Goal: Information Seeking & Learning: Learn about a topic

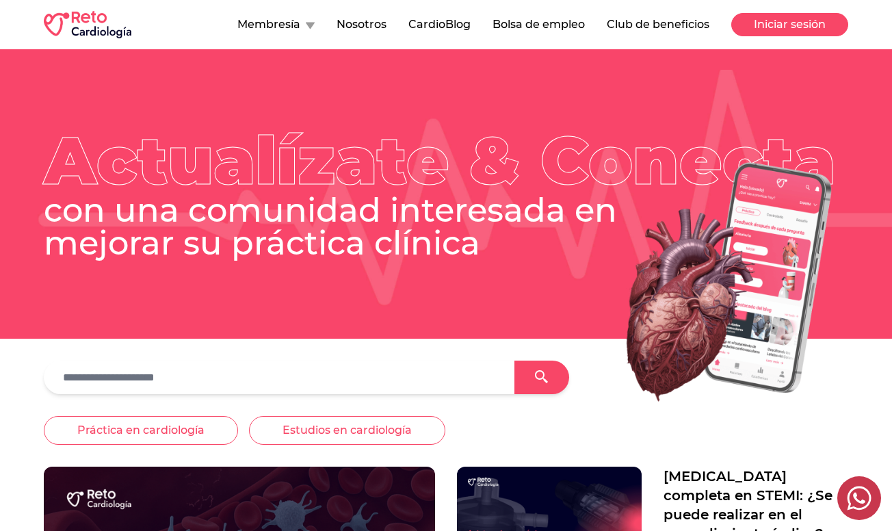
click at [800, 20] on button "Iniciar sesión" at bounding box center [789, 24] width 117 height 23
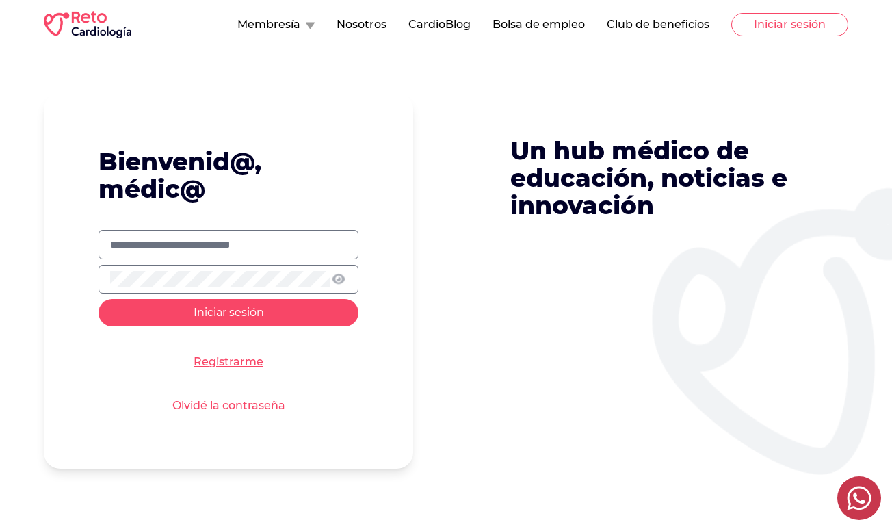
type input "**********"
click at [228, 311] on button "Iniciar sesión" at bounding box center [229, 312] width 260 height 27
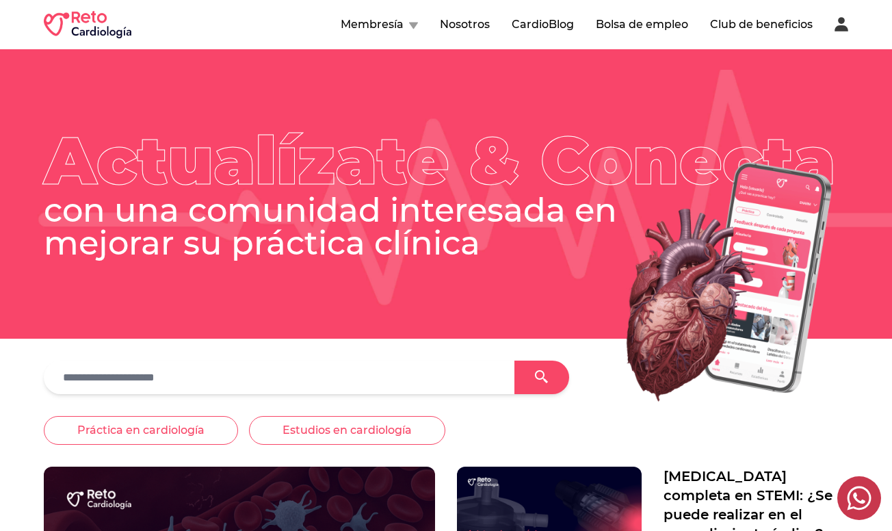
click at [843, 29] on icon at bounding box center [842, 25] width 14 height 14
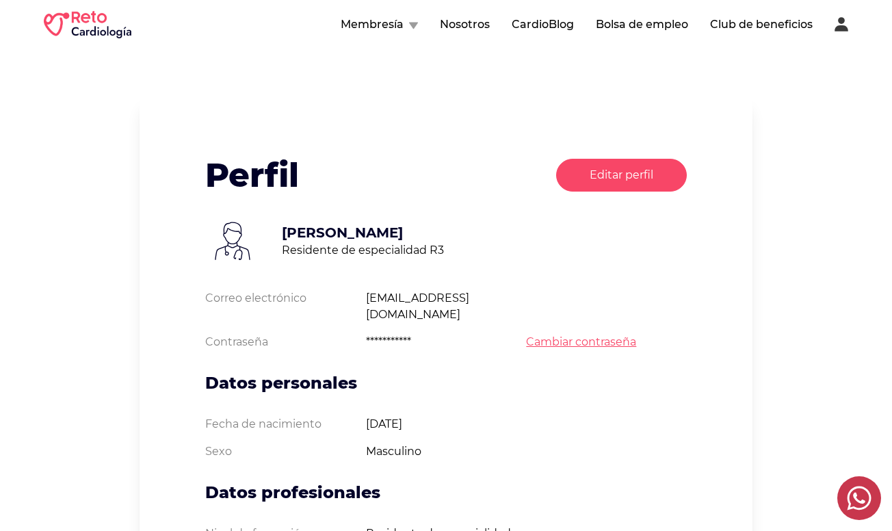
click at [605, 179] on button "Editar perfil" at bounding box center [621, 175] width 131 height 33
select select "*"
select select "**********"
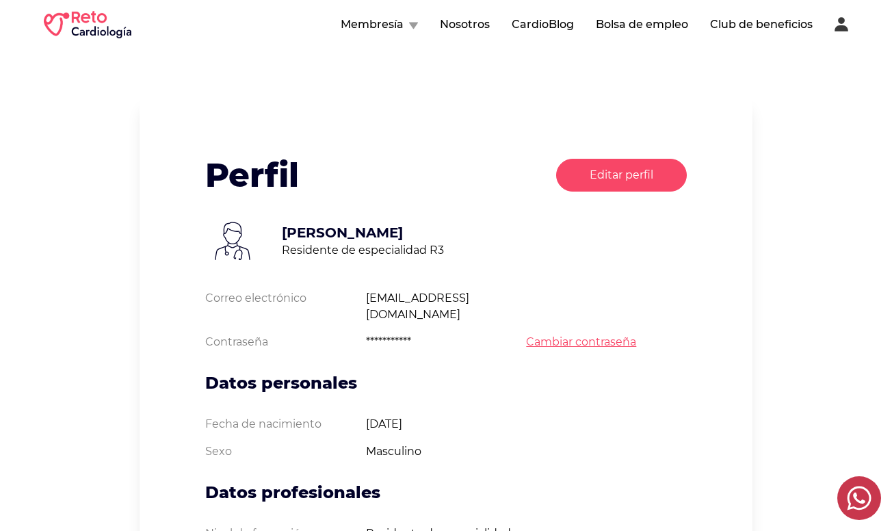
select select "*"
select select "**"
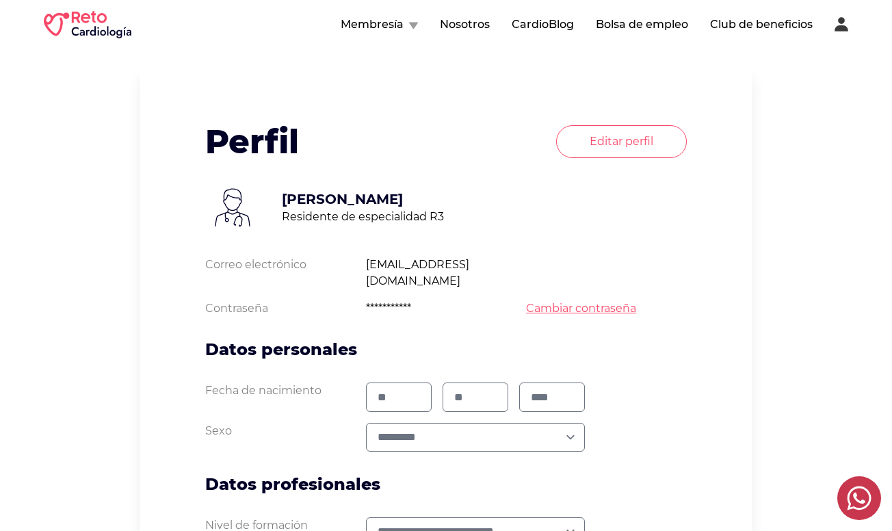
scroll to position [34, 0]
click at [410, 389] on input "**" at bounding box center [399, 397] width 42 height 16
click at [752, 385] on div "**********" at bounding box center [446, 535] width 613 height 952
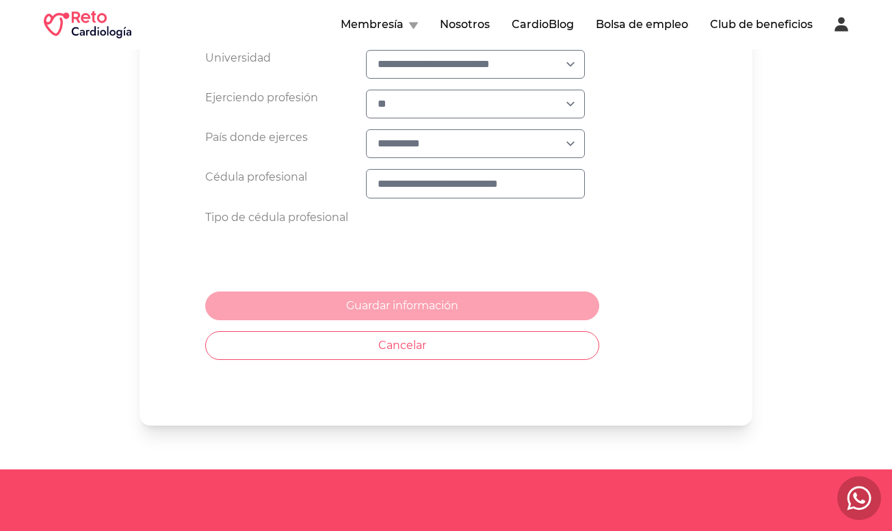
scroll to position [563, 0]
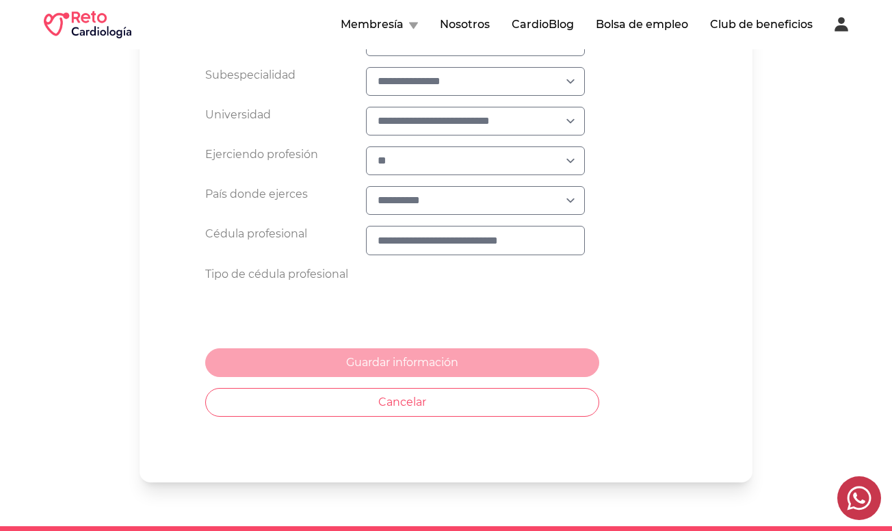
select select "*"
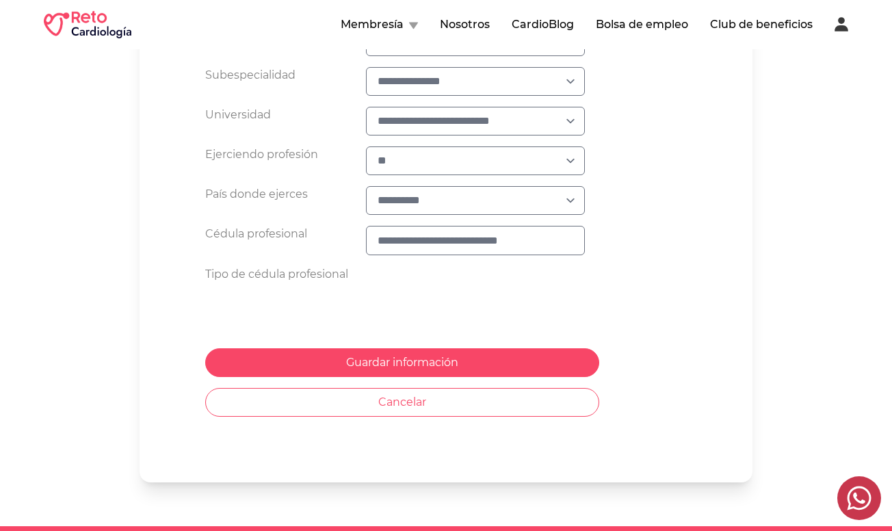
click at [710, 225] on div "**********" at bounding box center [446, 6] width 613 height 952
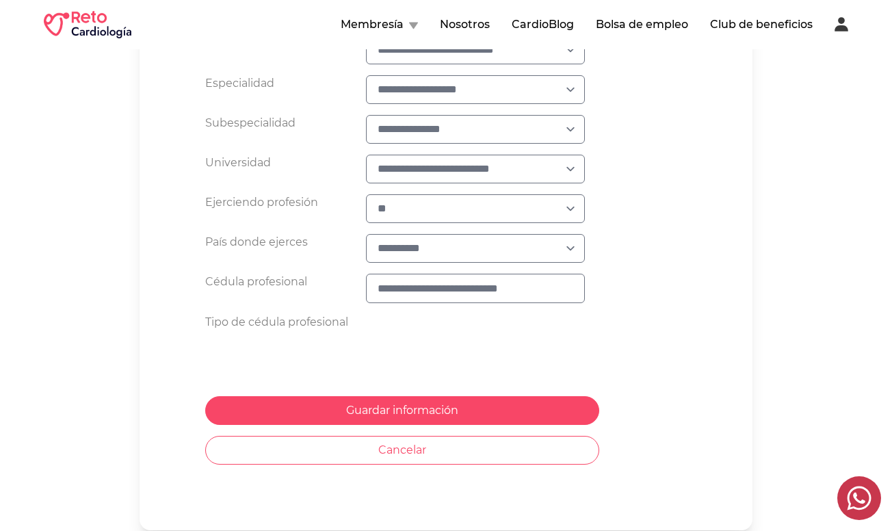
click at [425, 280] on input "text" at bounding box center [476, 288] width 196 height 16
click at [627, 274] on div "Cédula profesional" at bounding box center [446, 288] width 482 height 29
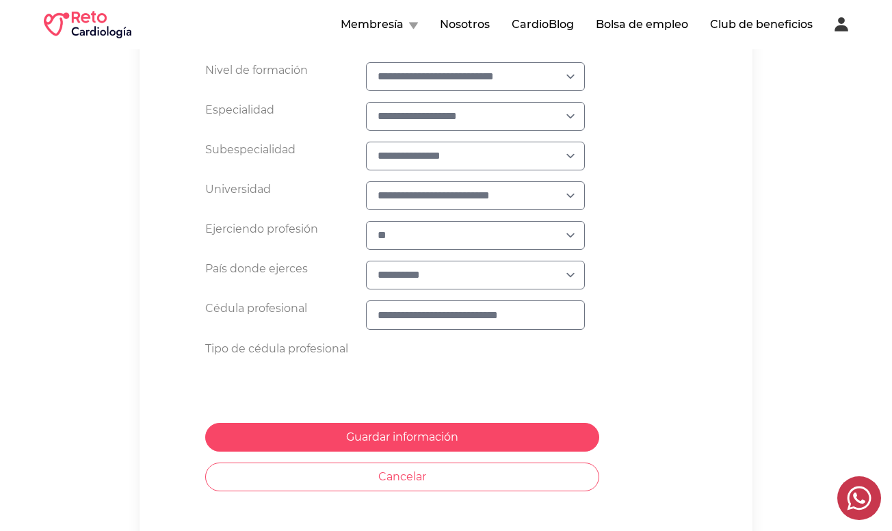
scroll to position [464, 0]
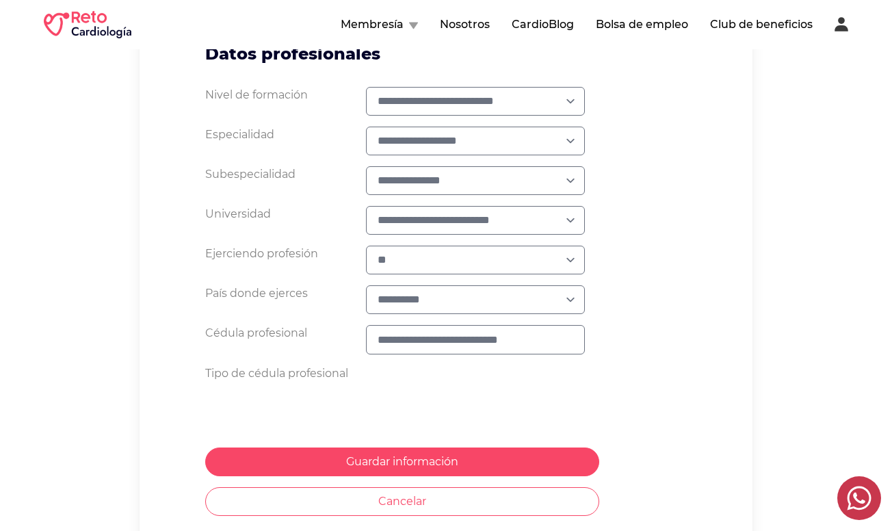
click at [392, 23] on button "Membresía" at bounding box center [379, 24] width 77 height 16
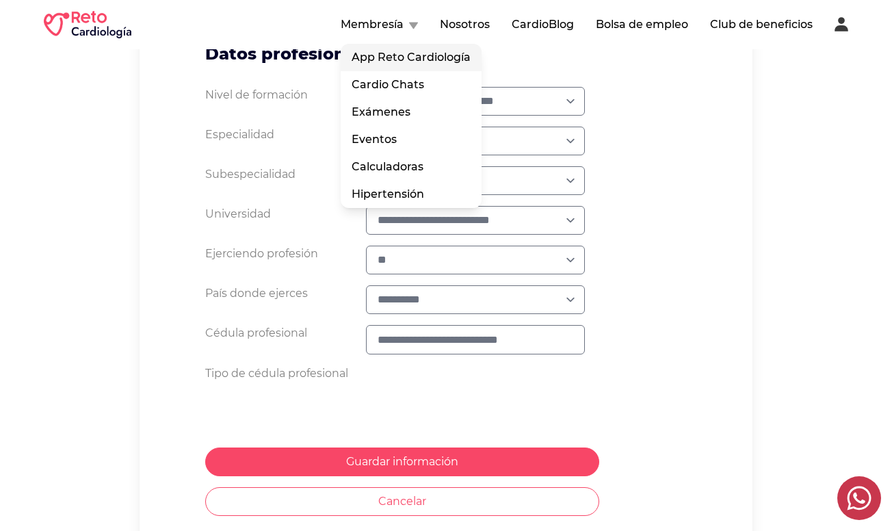
click at [402, 63] on link "App Reto Cardiología" at bounding box center [411, 57] width 141 height 27
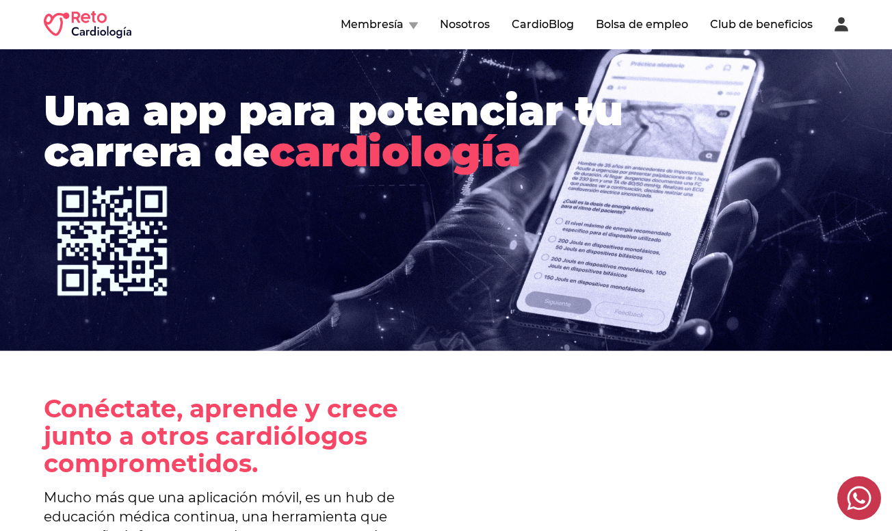
click at [389, 22] on button "Membresía" at bounding box center [379, 24] width 77 height 16
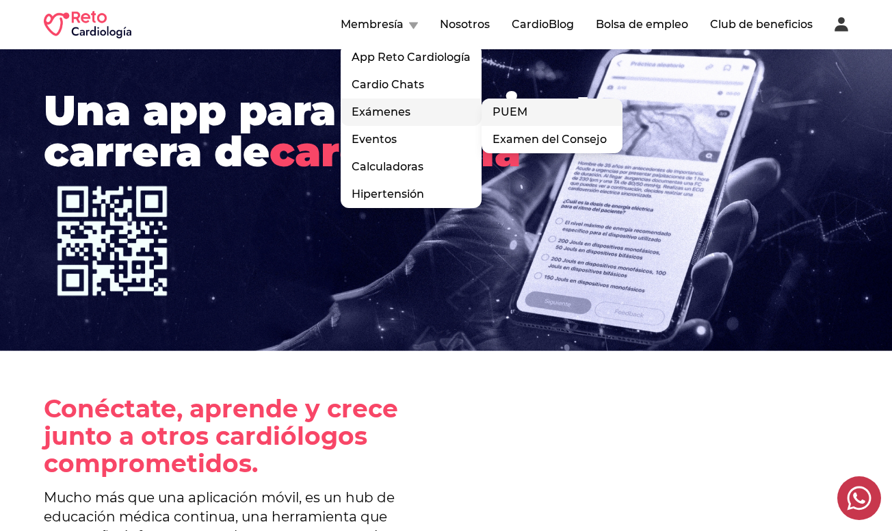
click at [539, 107] on link "PUEM" at bounding box center [552, 112] width 141 height 27
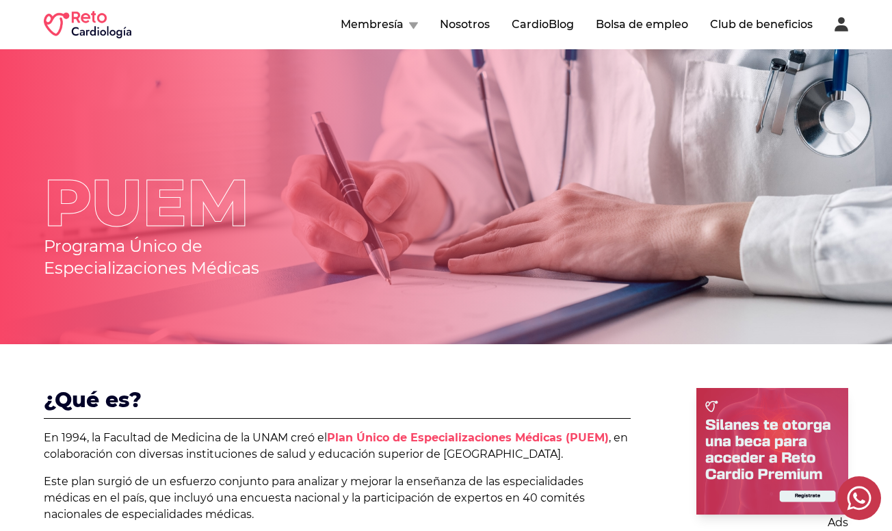
click at [394, 33] on div "Membresía Nosotros CardioBlog Bolsa de empleo Club de beneficios" at bounding box center [446, 24] width 804 height 27
click at [395, 17] on button "Membresía" at bounding box center [379, 24] width 77 height 16
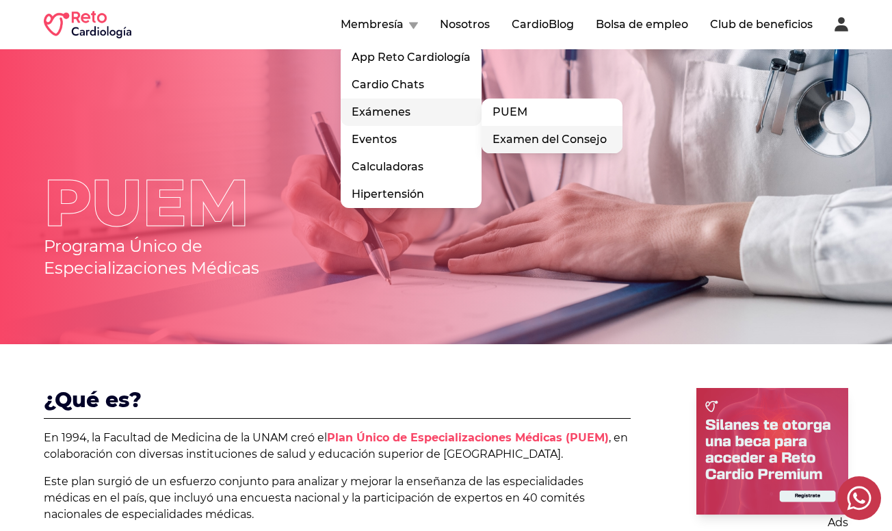
click at [520, 138] on link "Examen del Consejo" at bounding box center [552, 139] width 141 height 27
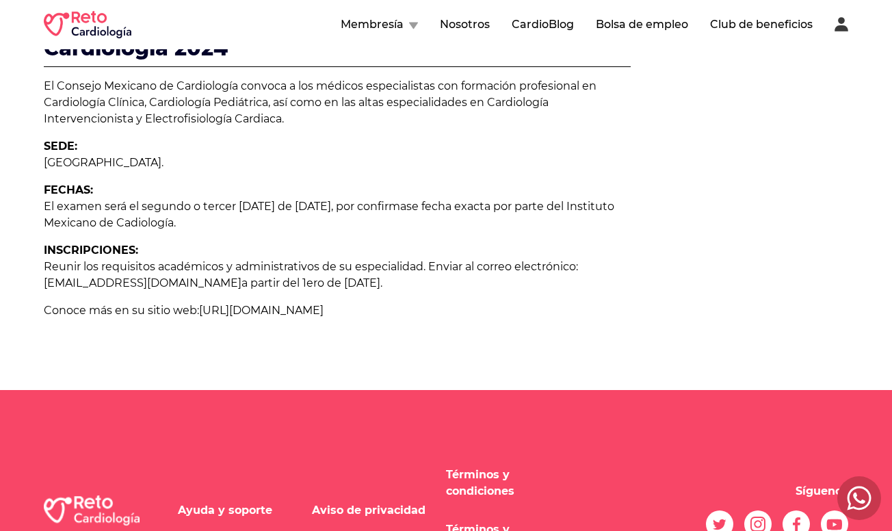
scroll to position [1263, 0]
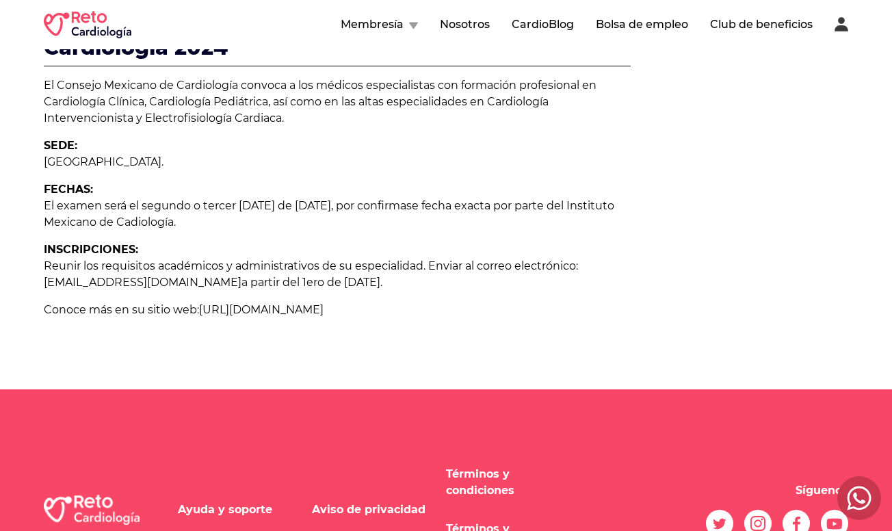
click at [291, 303] on link "https://consejomexcardio.org" at bounding box center [261, 309] width 124 height 13
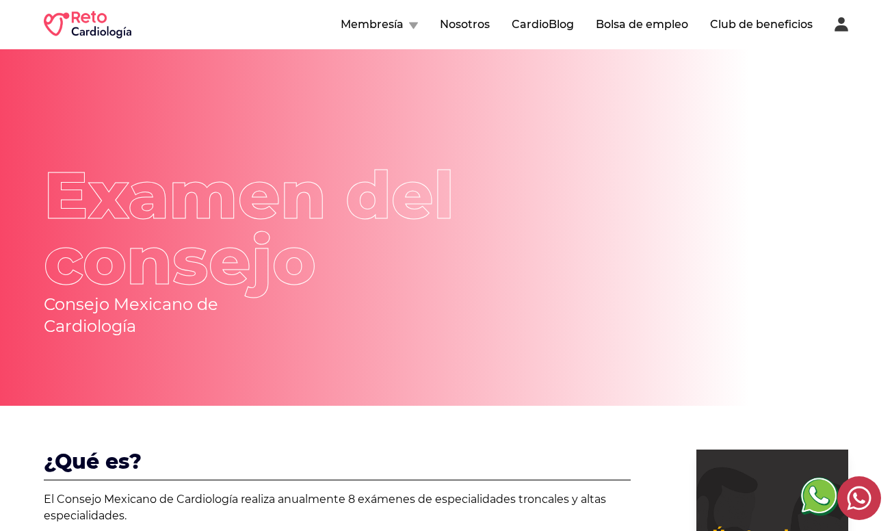
scroll to position [0, 0]
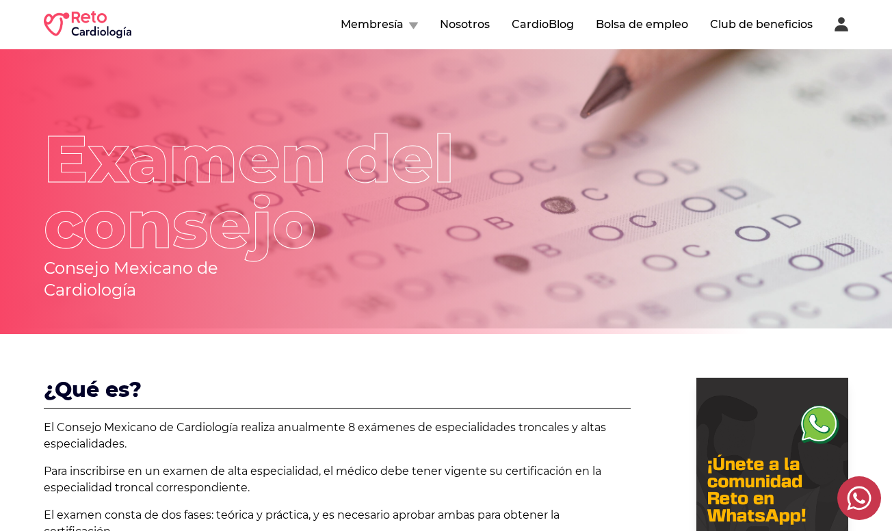
click at [549, 20] on button "CardioBlog" at bounding box center [543, 24] width 62 height 16
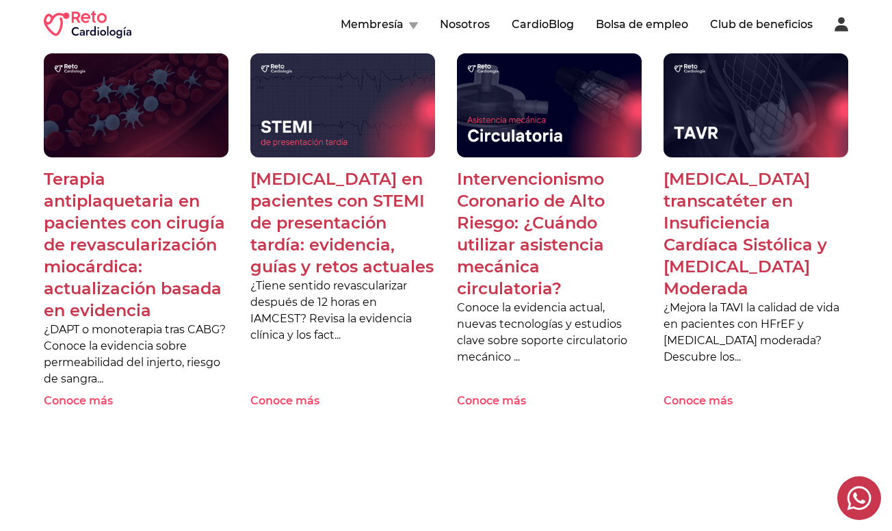
scroll to position [750, 0]
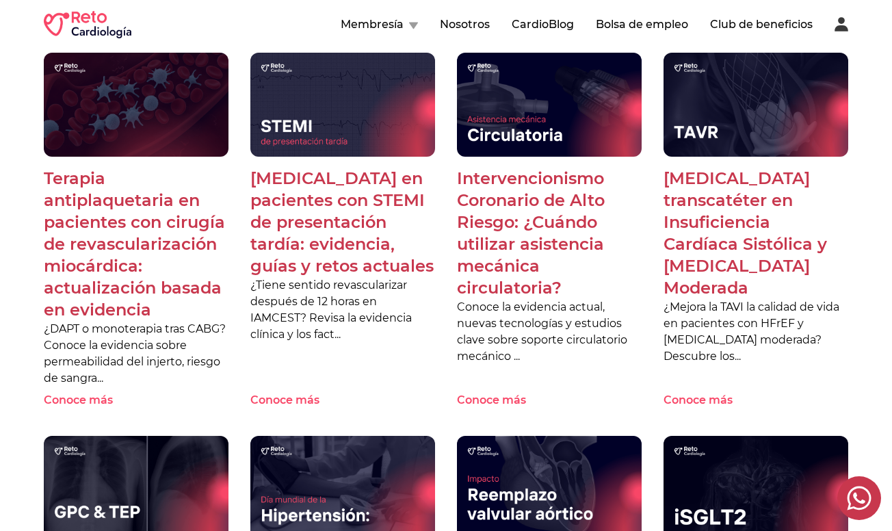
click at [92, 264] on p "Terapia antiplaquetaria en pacientes con cirugía de revascularización miocárdic…" at bounding box center [136, 244] width 185 height 153
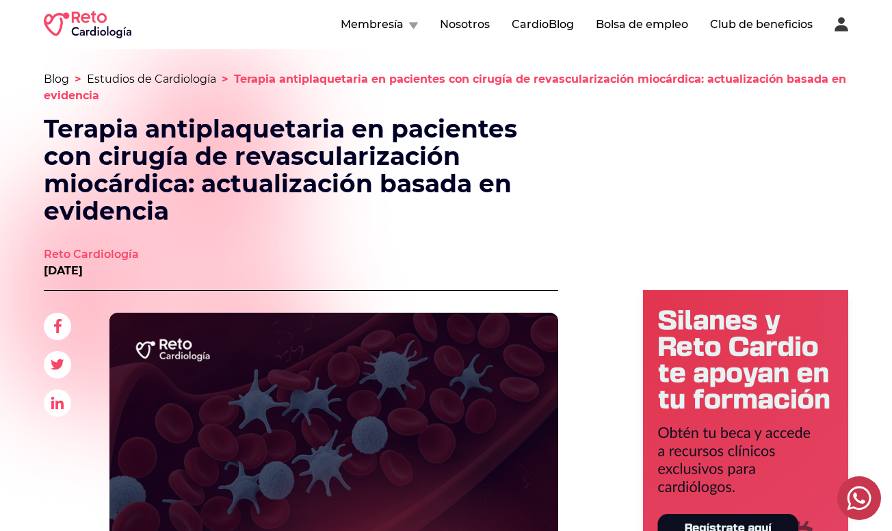
click at [529, 33] on div "Membresía Nosotros CardioBlog Bolsa de empleo Club de beneficios" at bounding box center [446, 24] width 804 height 27
click at [534, 21] on button "CardioBlog" at bounding box center [543, 24] width 62 height 16
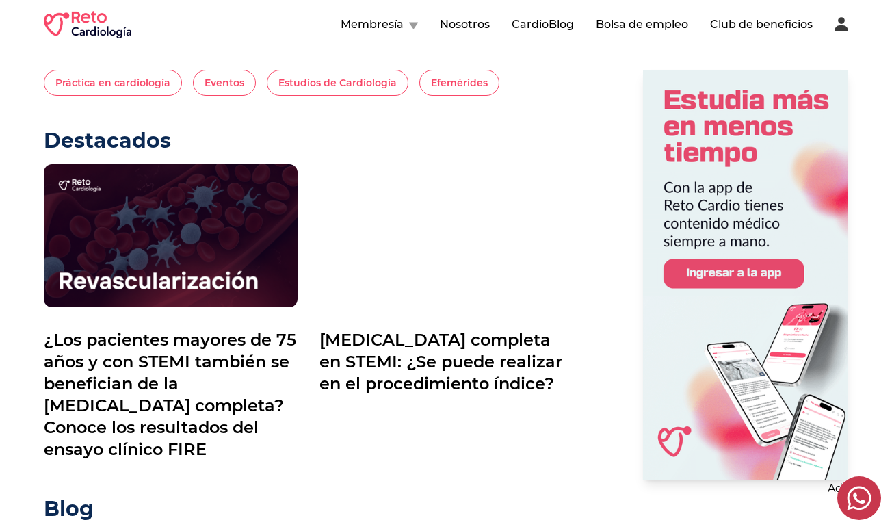
scroll to position [245, 0]
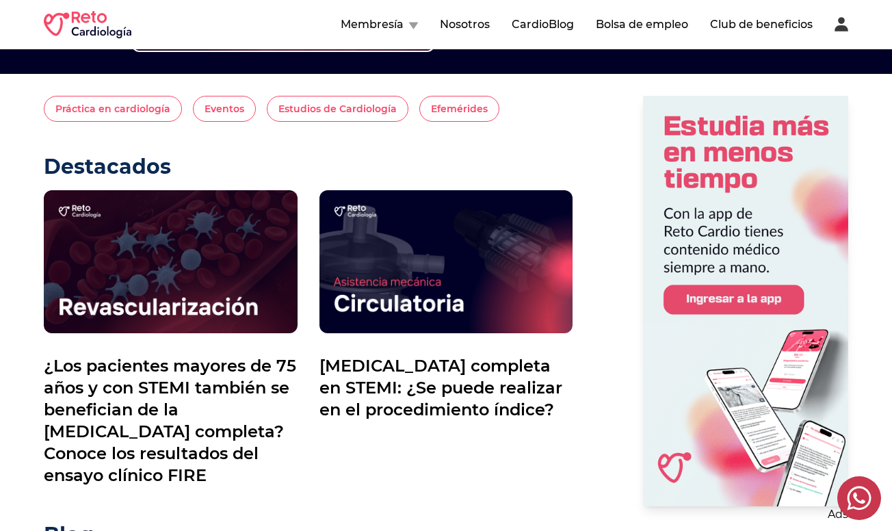
click at [503, 371] on p "Revascularización completa en STEMI: ¿Se puede realizar en el procedimiento índ…" at bounding box center [446, 388] width 254 height 66
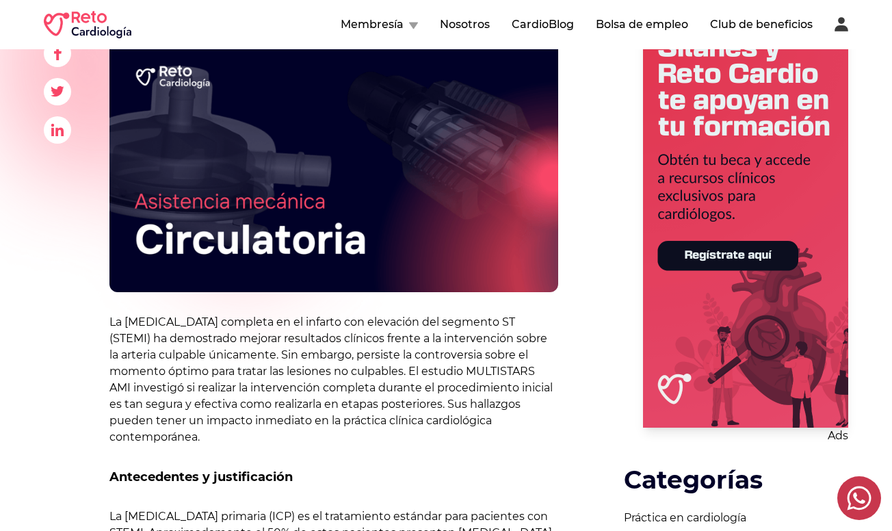
scroll to position [254, 0]
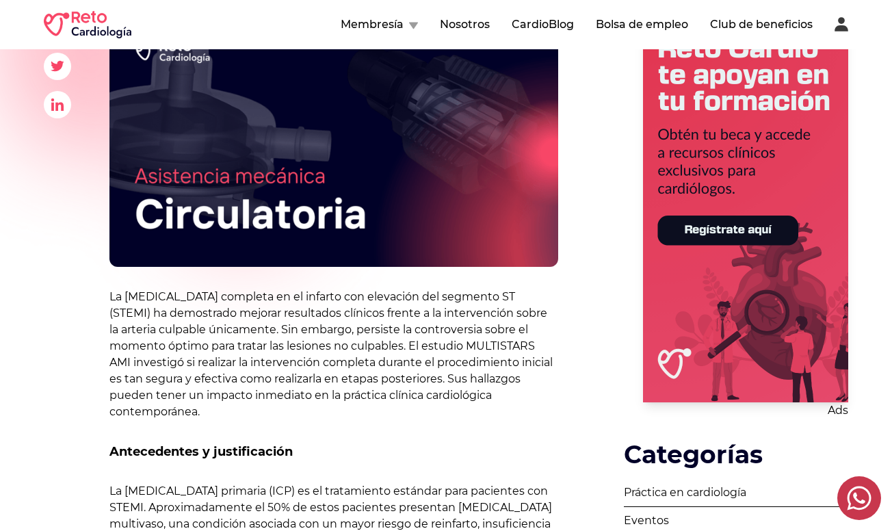
click at [739, 226] on 1 at bounding box center [745, 197] width 205 height 410
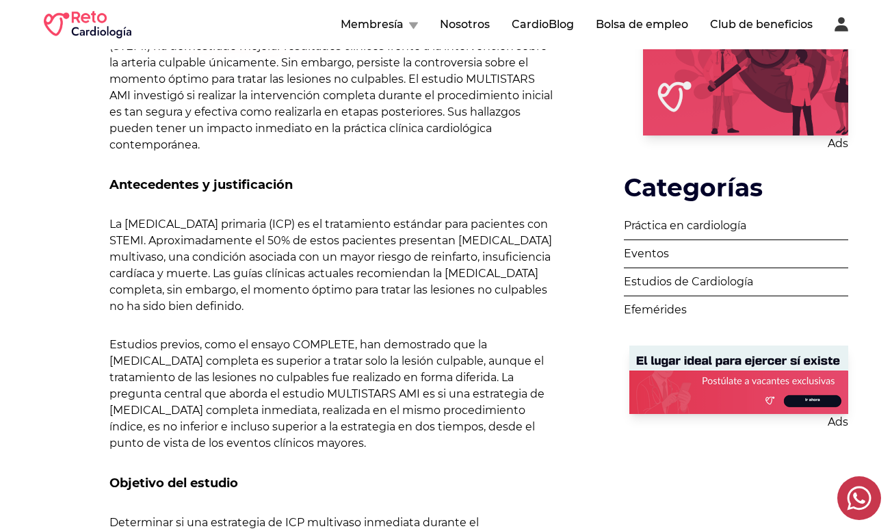
scroll to position [456, 0]
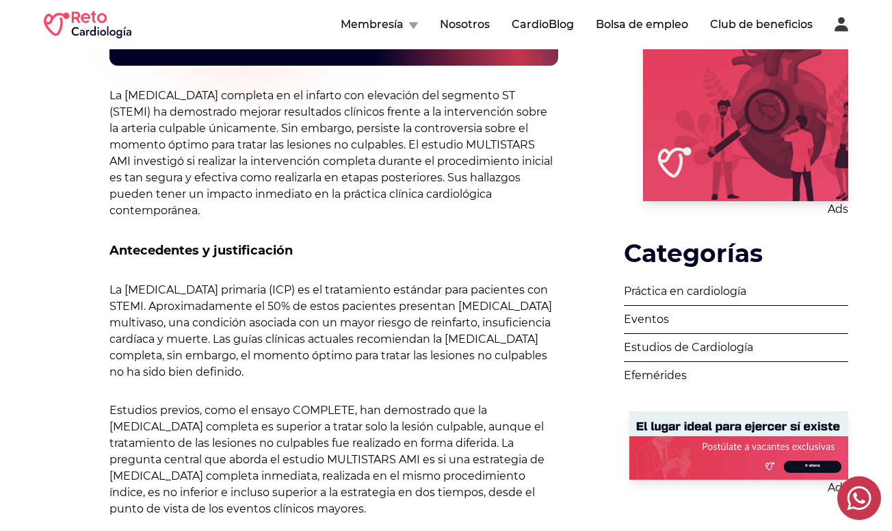
click at [380, 27] on button "Membresía" at bounding box center [379, 24] width 77 height 16
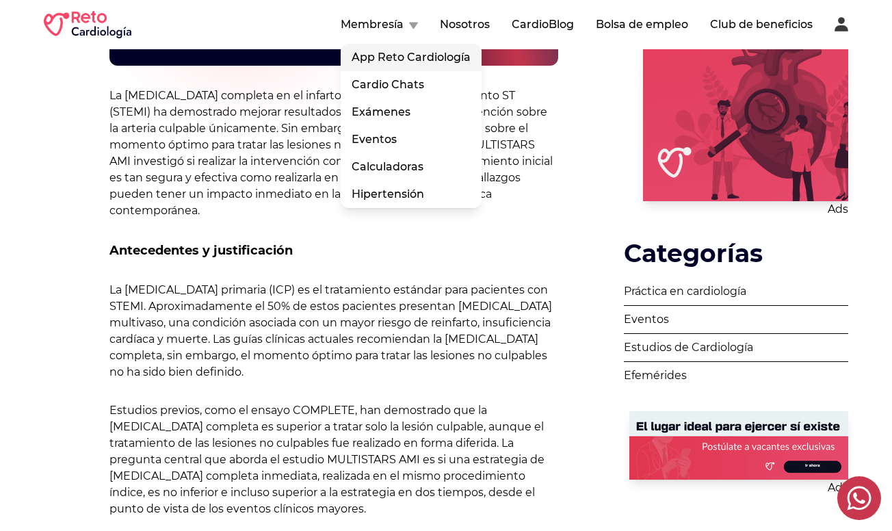
click at [399, 53] on link "App Reto Cardiología" at bounding box center [411, 57] width 141 height 27
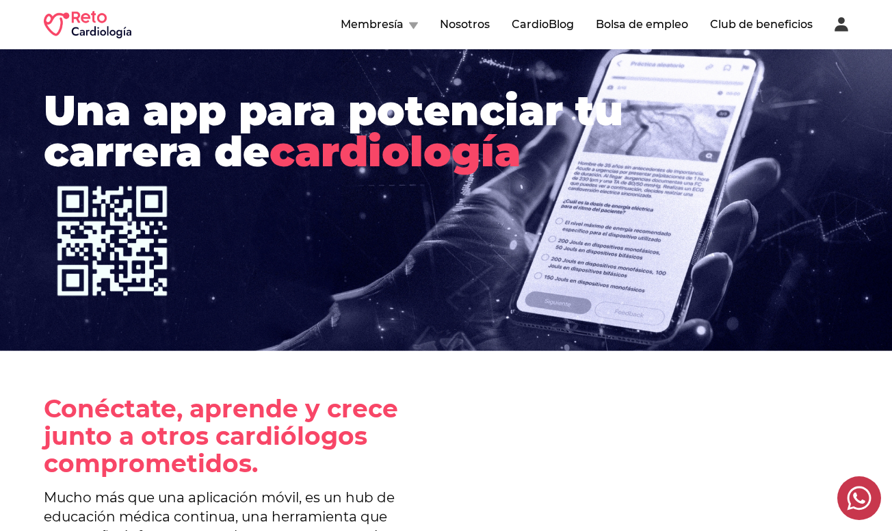
click at [397, 26] on button "Membresía" at bounding box center [379, 24] width 77 height 16
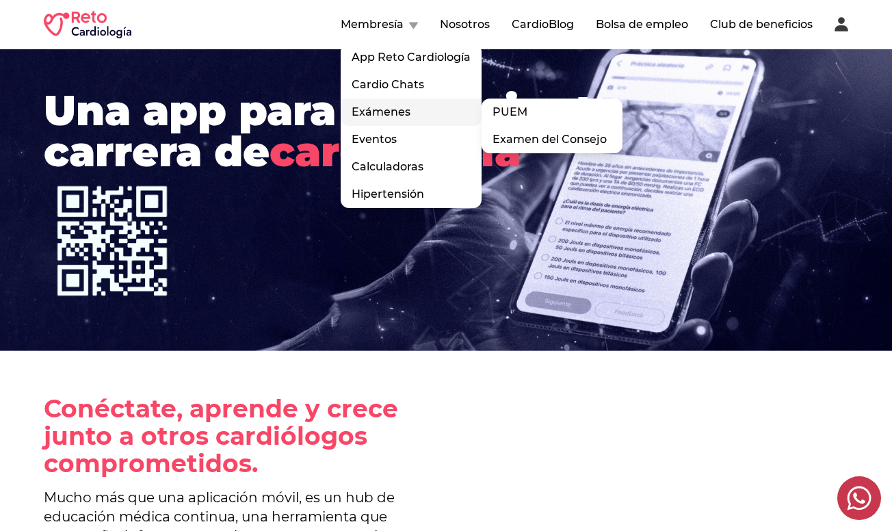
click at [389, 111] on div "Exámenes PUEM Examen del Consejo" at bounding box center [411, 112] width 141 height 27
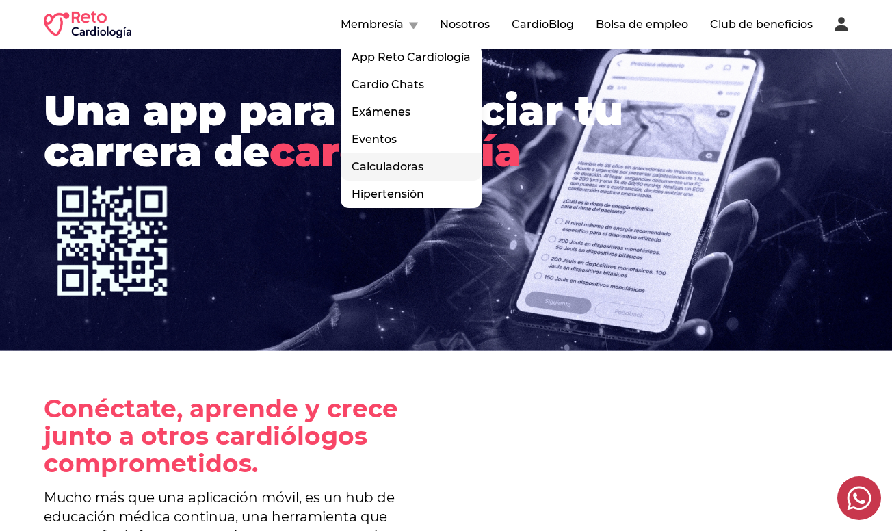
click at [413, 170] on link "Calculadoras" at bounding box center [411, 166] width 141 height 27
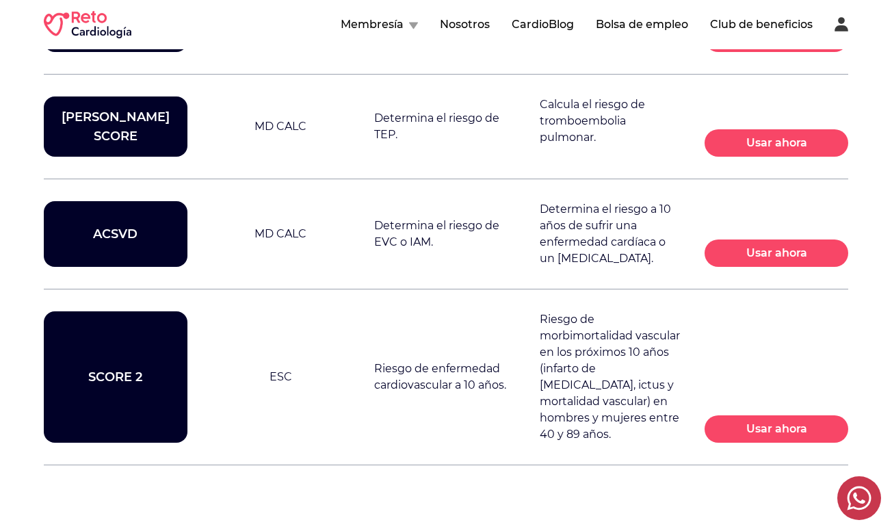
scroll to position [2362, 0]
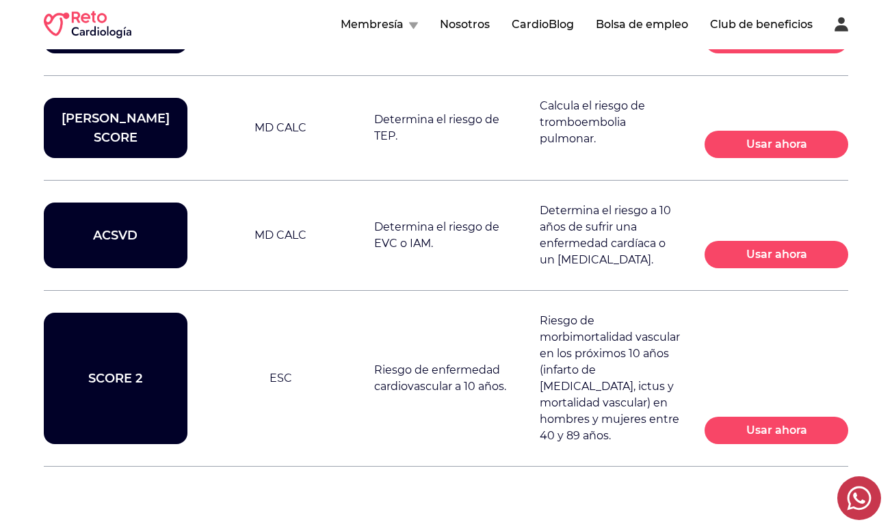
click at [775, 241] on button "Usar ahora" at bounding box center [777, 254] width 144 height 27
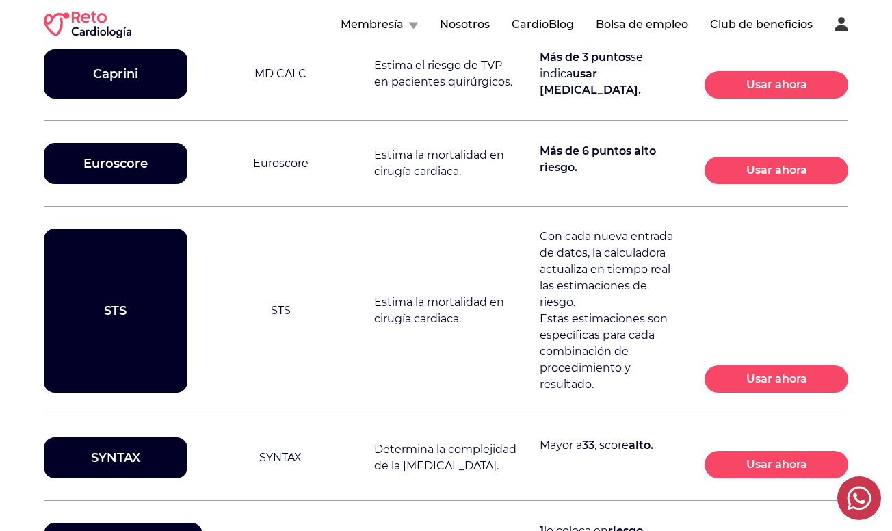
scroll to position [930, 0]
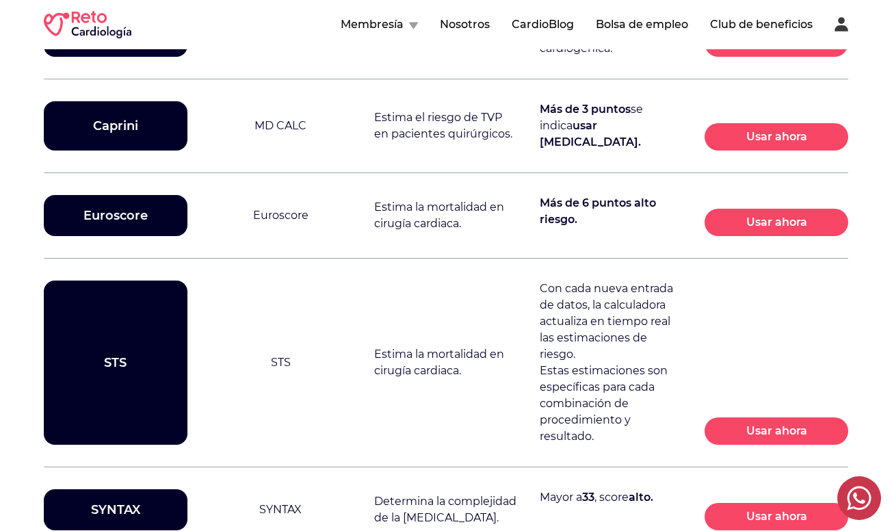
click at [627, 40] on div "Membresía Nosotros CardioBlog Bolsa de empleo Club de beneficios" at bounding box center [446, 24] width 892 height 49
click at [631, 29] on button "Bolsa de empleo" at bounding box center [642, 24] width 92 height 16
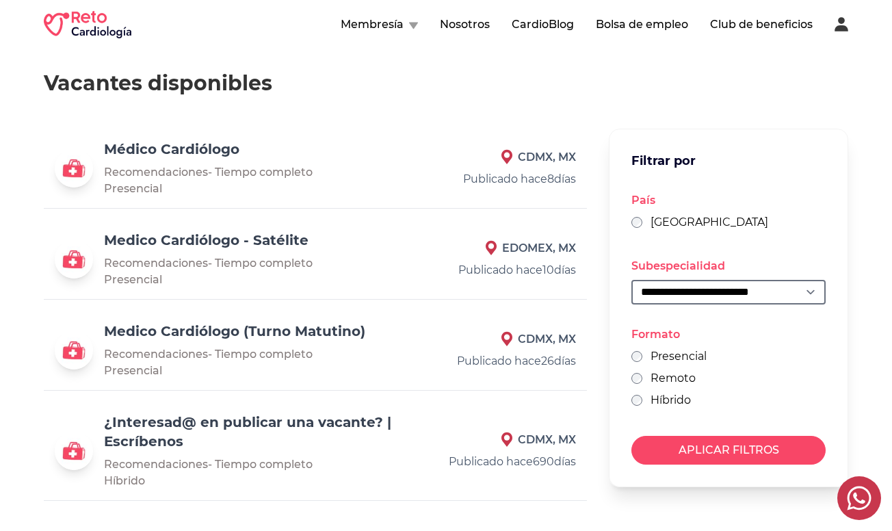
click at [457, 27] on button "Nosotros" at bounding box center [465, 24] width 50 height 16
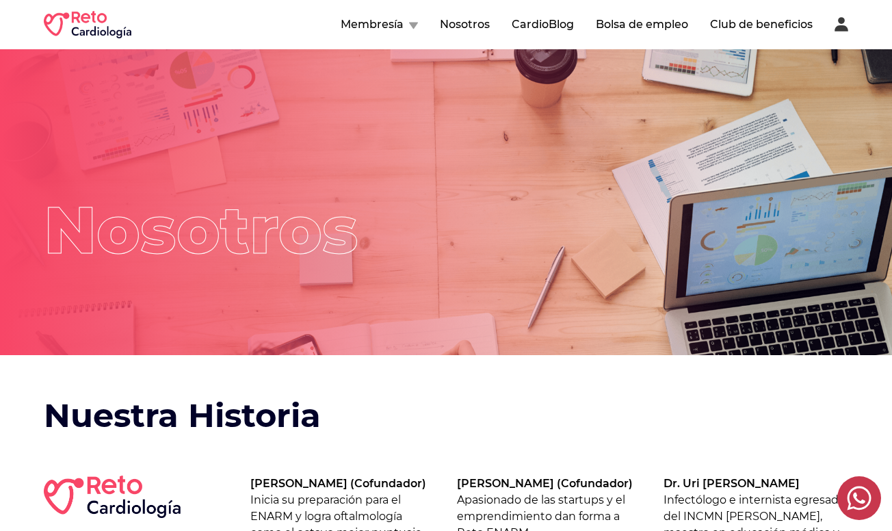
click at [401, 18] on button "Membresía" at bounding box center [379, 24] width 77 height 16
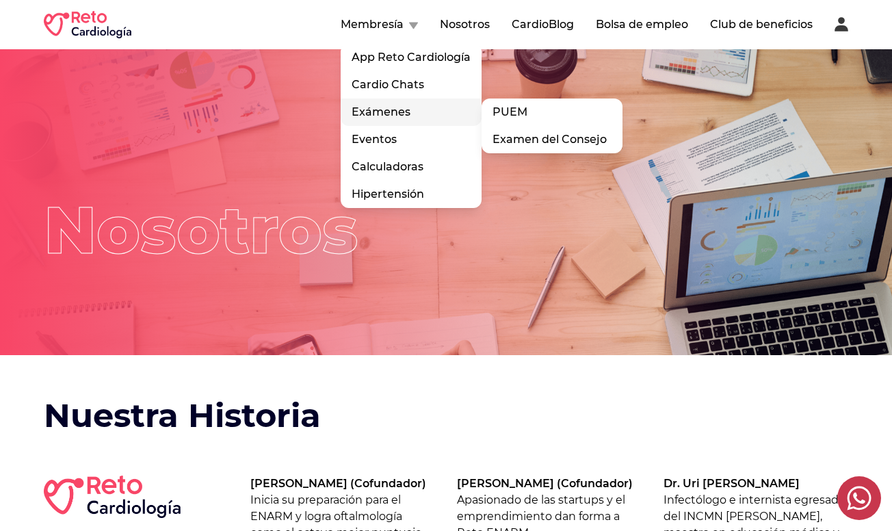
click at [399, 120] on div "Exámenes PUEM Examen del Consejo" at bounding box center [411, 112] width 141 height 27
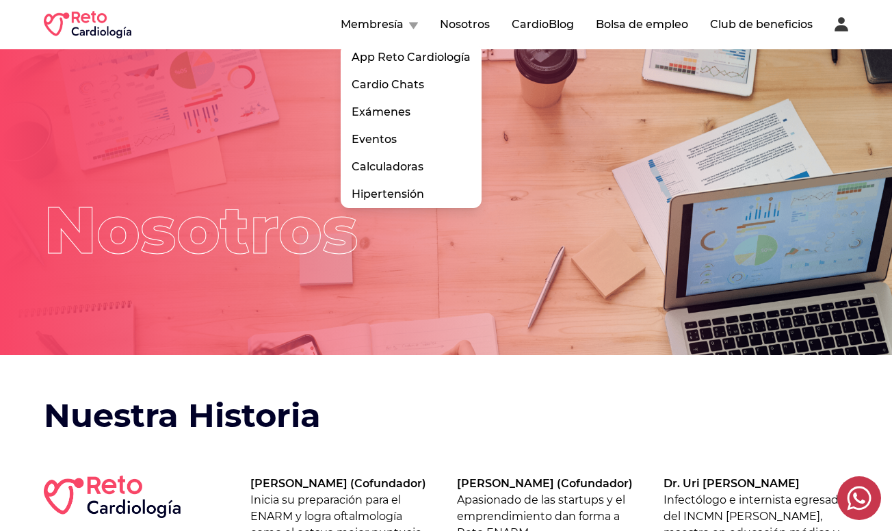
click at [484, 24] on button "Nosotros" at bounding box center [465, 24] width 50 height 16
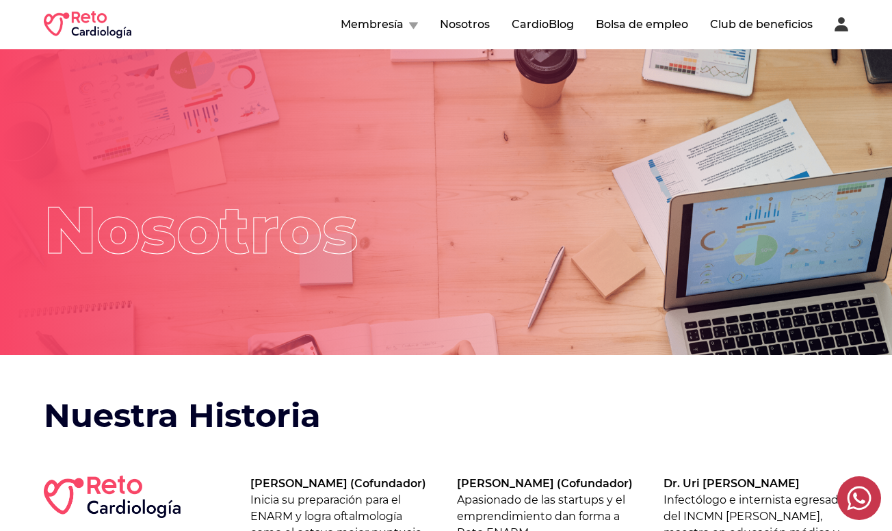
click at [764, 19] on button "Club de beneficios" at bounding box center [761, 24] width 103 height 16
click at [843, 30] on icon at bounding box center [842, 25] width 14 height 14
click at [396, 22] on button "Membresía" at bounding box center [379, 24] width 77 height 16
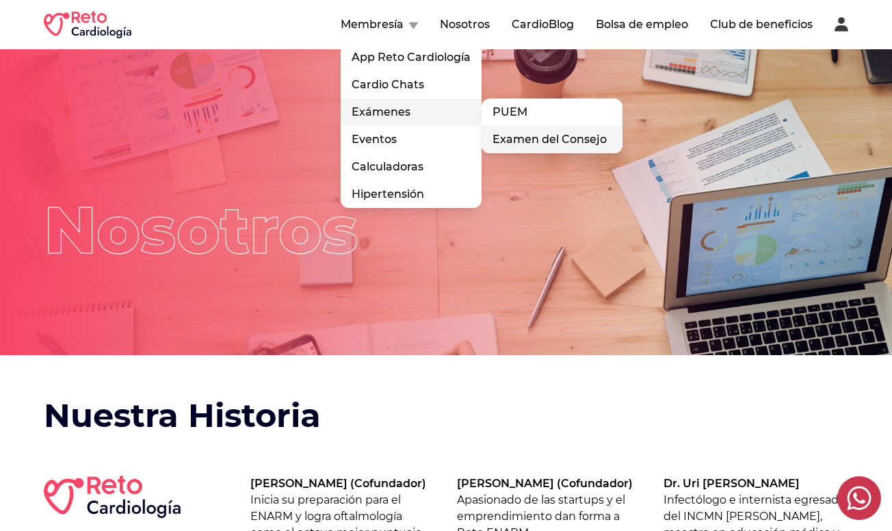
click at [508, 139] on link "Examen del Consejo" at bounding box center [552, 139] width 141 height 27
click at [501, 146] on link "Examen del Consejo" at bounding box center [552, 139] width 141 height 27
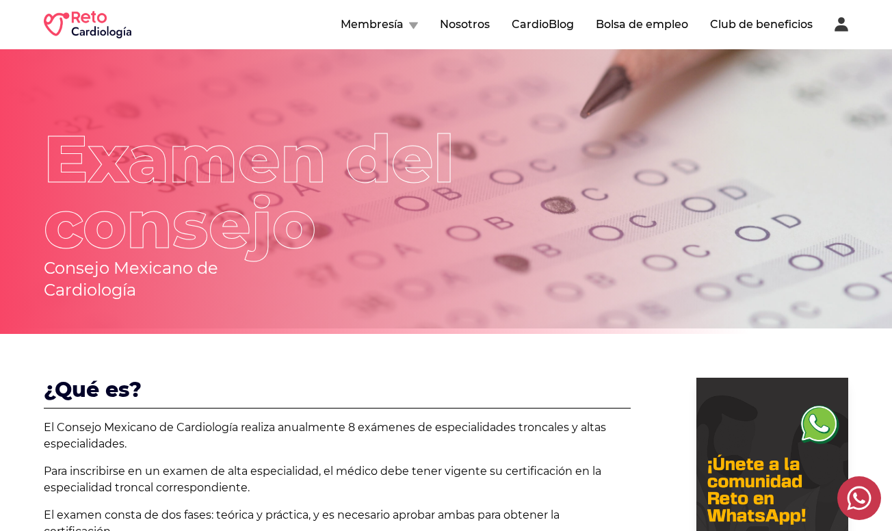
click at [518, 32] on button "CardioBlog" at bounding box center [543, 24] width 62 height 16
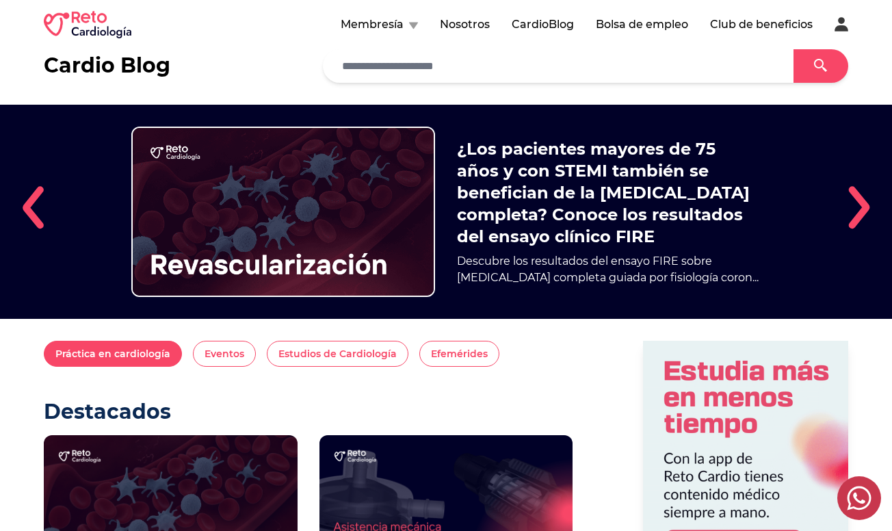
click at [141, 354] on button "Práctica en cardiología" at bounding box center [113, 354] width 138 height 26
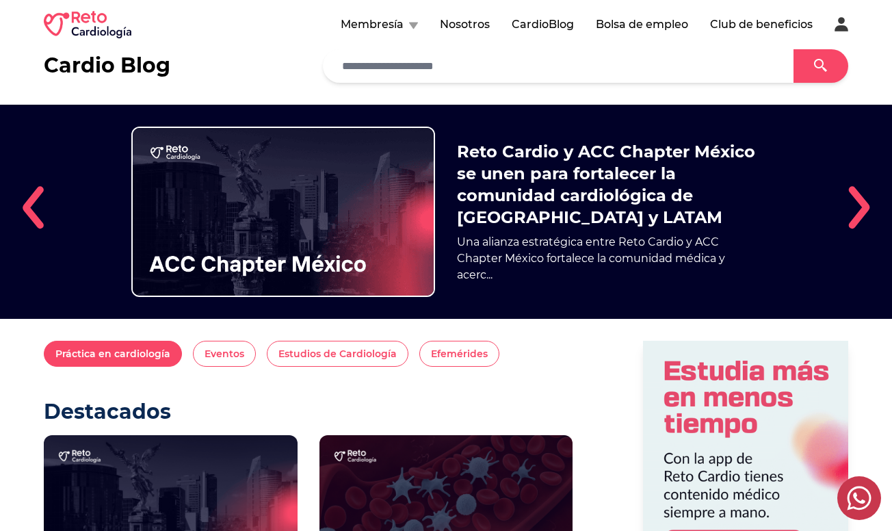
scroll to position [16, 0]
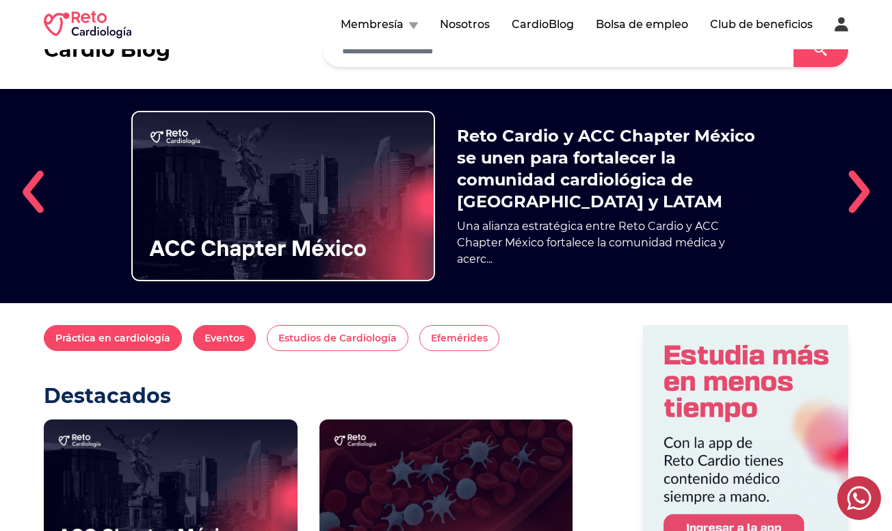
click at [232, 346] on button "Eventos" at bounding box center [224, 338] width 63 height 26
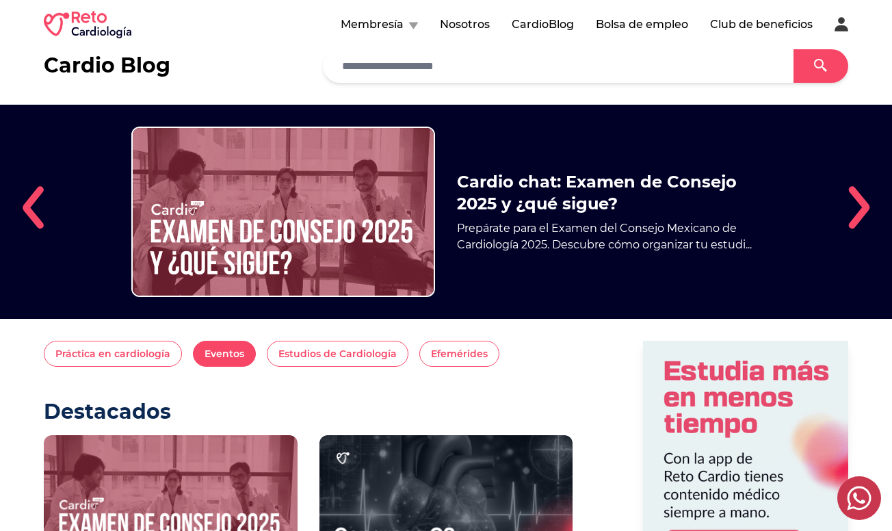
scroll to position [0, 0]
click at [545, 33] on div "Membresía Nosotros CardioBlog Bolsa de empleo Club de beneficios" at bounding box center [446, 24] width 804 height 27
click at [542, 16] on button "CardioBlog" at bounding box center [543, 24] width 62 height 16
click at [175, 352] on button "Práctica en cardiología" at bounding box center [113, 354] width 138 height 26
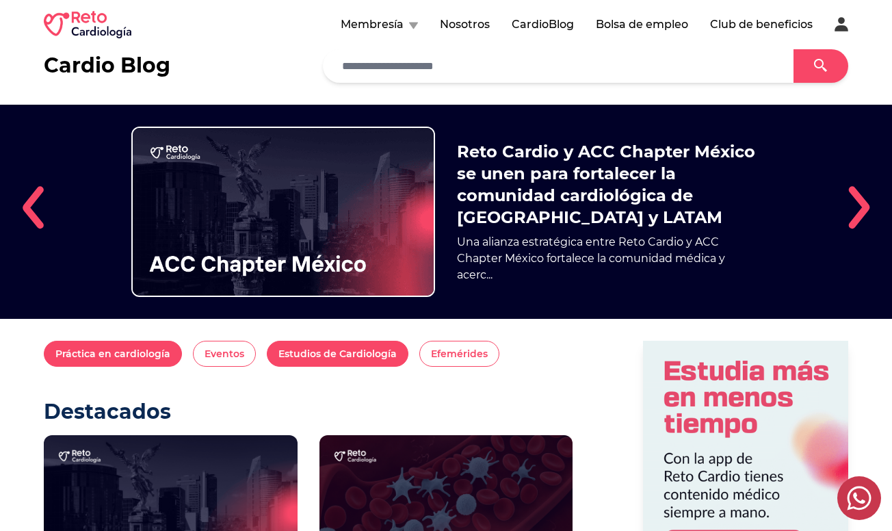
click at [360, 365] on button "Estudios de Cardiología" at bounding box center [338, 354] width 142 height 26
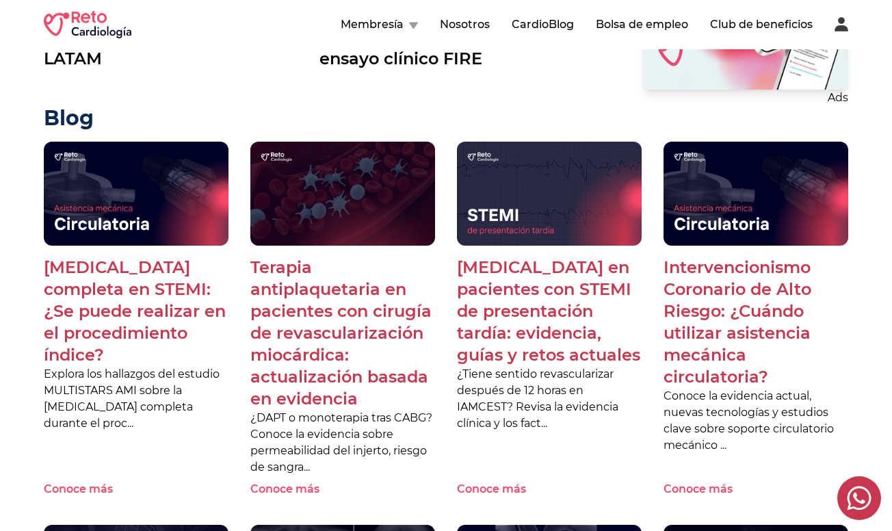
scroll to position [748, 0]
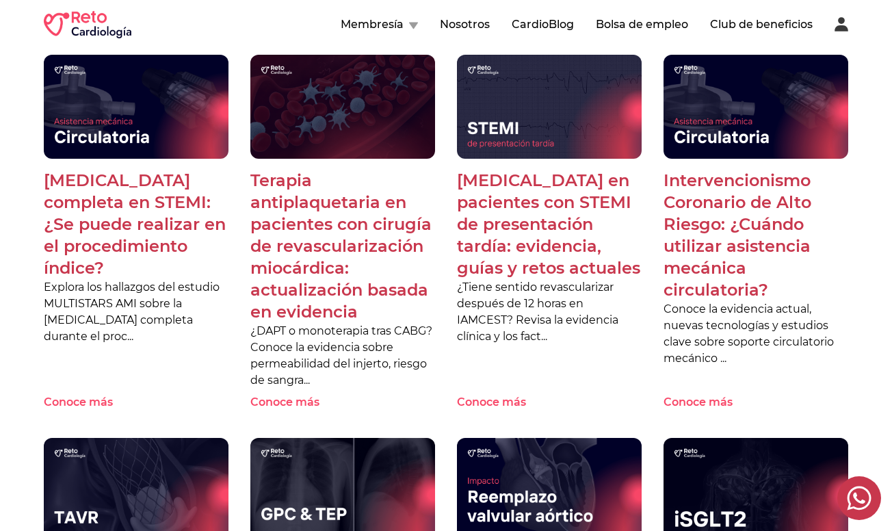
click at [535, 187] on p "[MEDICAL_DATA] en pacientes con STEMI de presentación tardía: evidencia, guías …" at bounding box center [549, 224] width 185 height 109
click at [528, 259] on p "Revascularización en pacientes con STEMI de presentación tardía: evidencia, guí…" at bounding box center [549, 224] width 185 height 109
click at [551, 231] on p "Revascularización en pacientes con STEMI de presentación tardía: evidencia, guí…" at bounding box center [549, 224] width 185 height 109
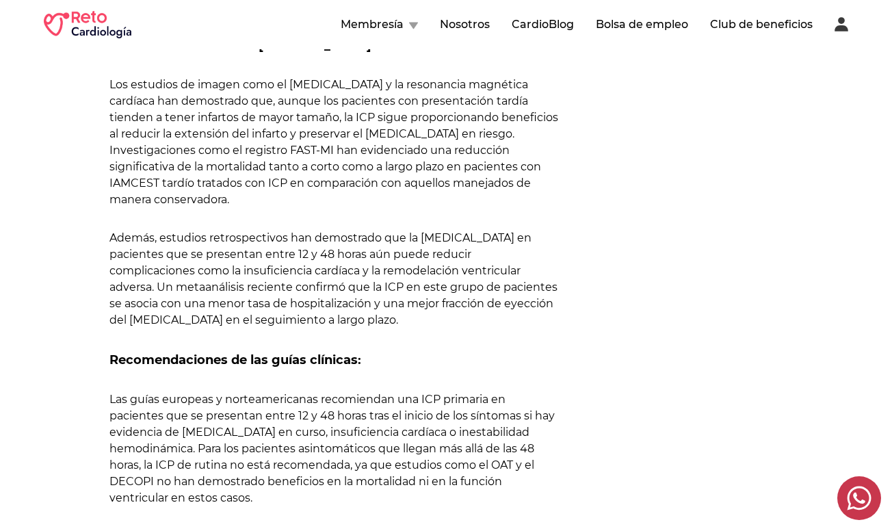
scroll to position [1324, 0]
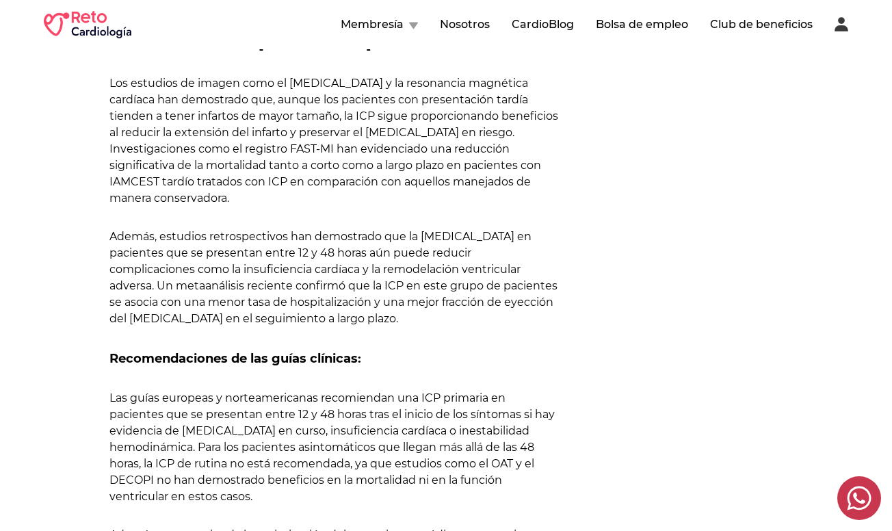
click at [698, 181] on div "Ads Categorías Práctica en cardiología Eventos Estudios de Cardiología Efemérid…" at bounding box center [736, 94] width 224 height 2344
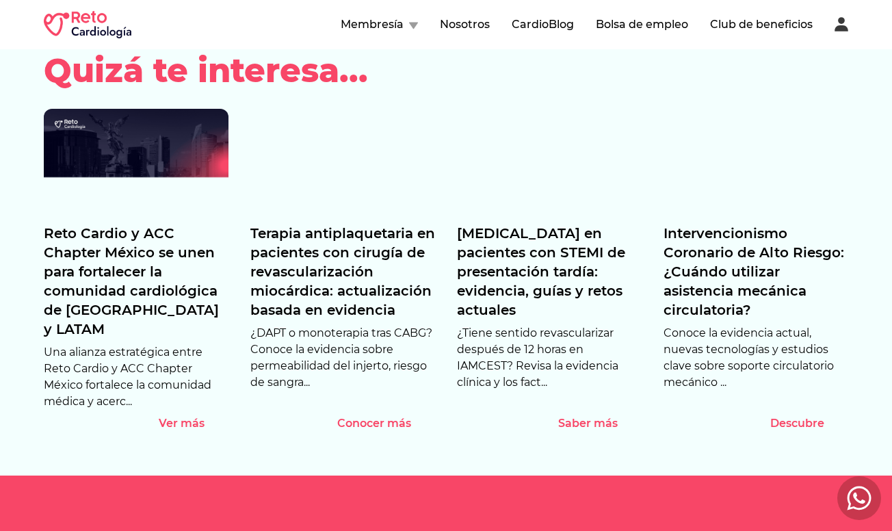
scroll to position [2680, 0]
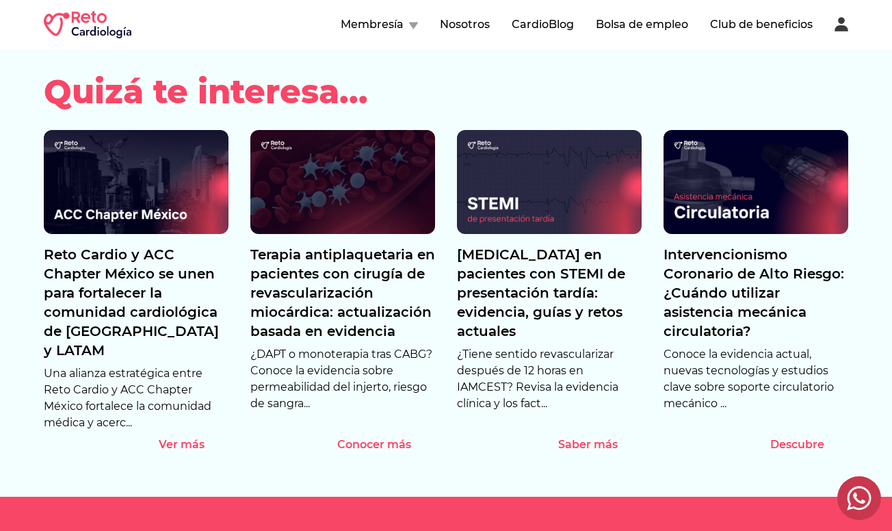
click at [718, 267] on p "Intervencionismo Coronario de Alto Riesgo: ¿Cuándo utilizar asistencia mecánica…" at bounding box center [756, 293] width 185 height 96
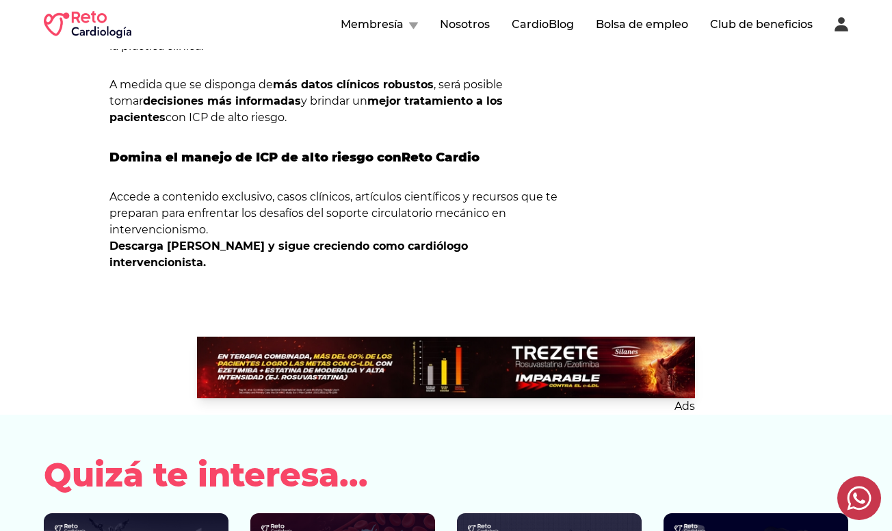
scroll to position [4063, 0]
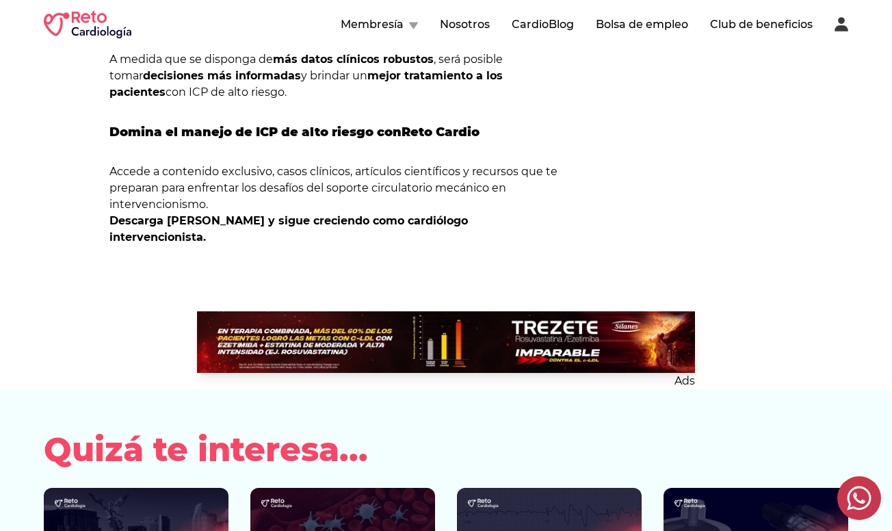
click at [315, 214] on link "Descarga [PERSON_NAME] y sigue creciendo como cardiólogo intervencionista." at bounding box center [288, 228] width 358 height 29
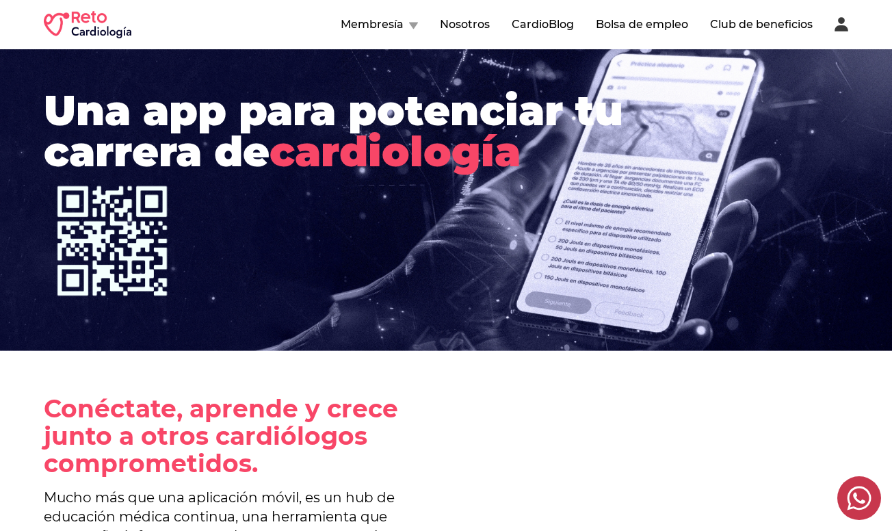
click at [850, 20] on div "Membresía Nosotros CardioBlog Bolsa de empleo Club de beneficios" at bounding box center [446, 24] width 892 height 49
click at [837, 23] on icon at bounding box center [842, 24] width 14 height 14
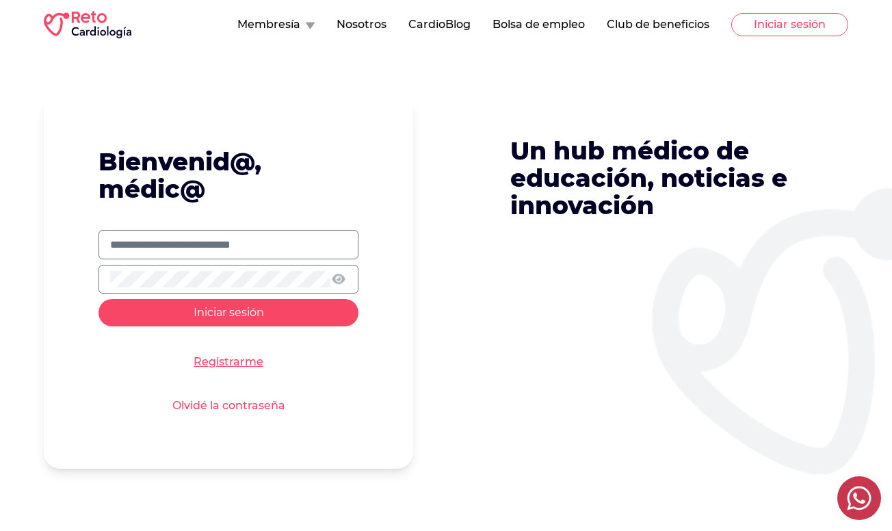
type input "**********"
click at [228, 311] on button "Iniciar sesión" at bounding box center [229, 312] width 260 height 27
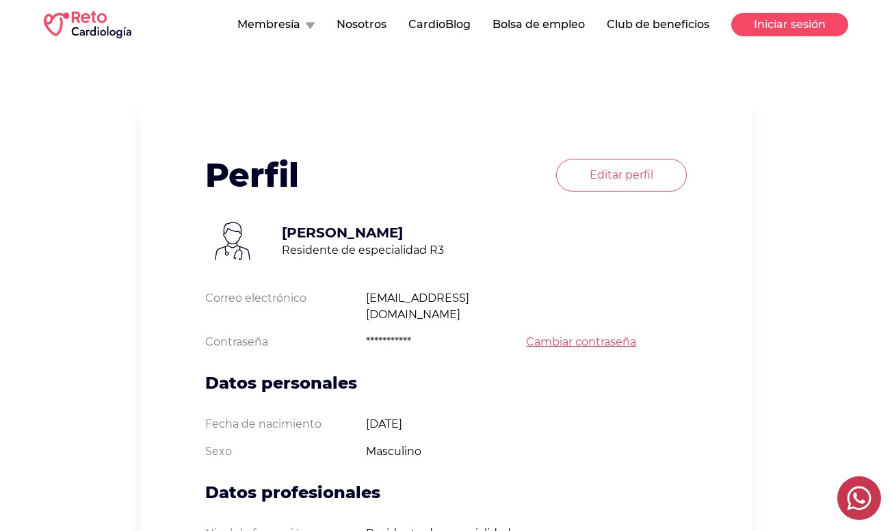
click at [780, 26] on button "Iniciar sesión" at bounding box center [789, 24] width 117 height 23
click at [790, 23] on button "Iniciar sesión" at bounding box center [789, 24] width 117 height 23
click at [298, 25] on button "Membresía" at bounding box center [275, 24] width 77 height 16
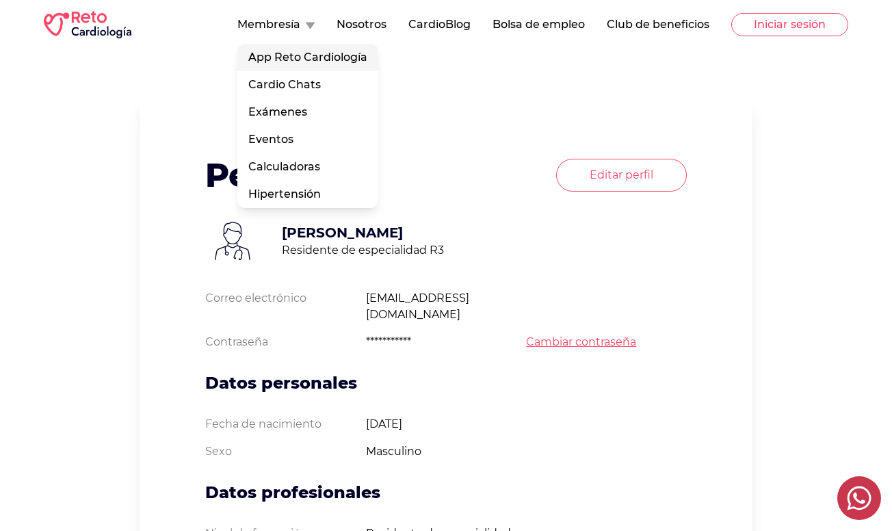
click at [307, 55] on link "App Reto Cardiología" at bounding box center [307, 57] width 141 height 27
